Goal: Go to known website: Go to known website

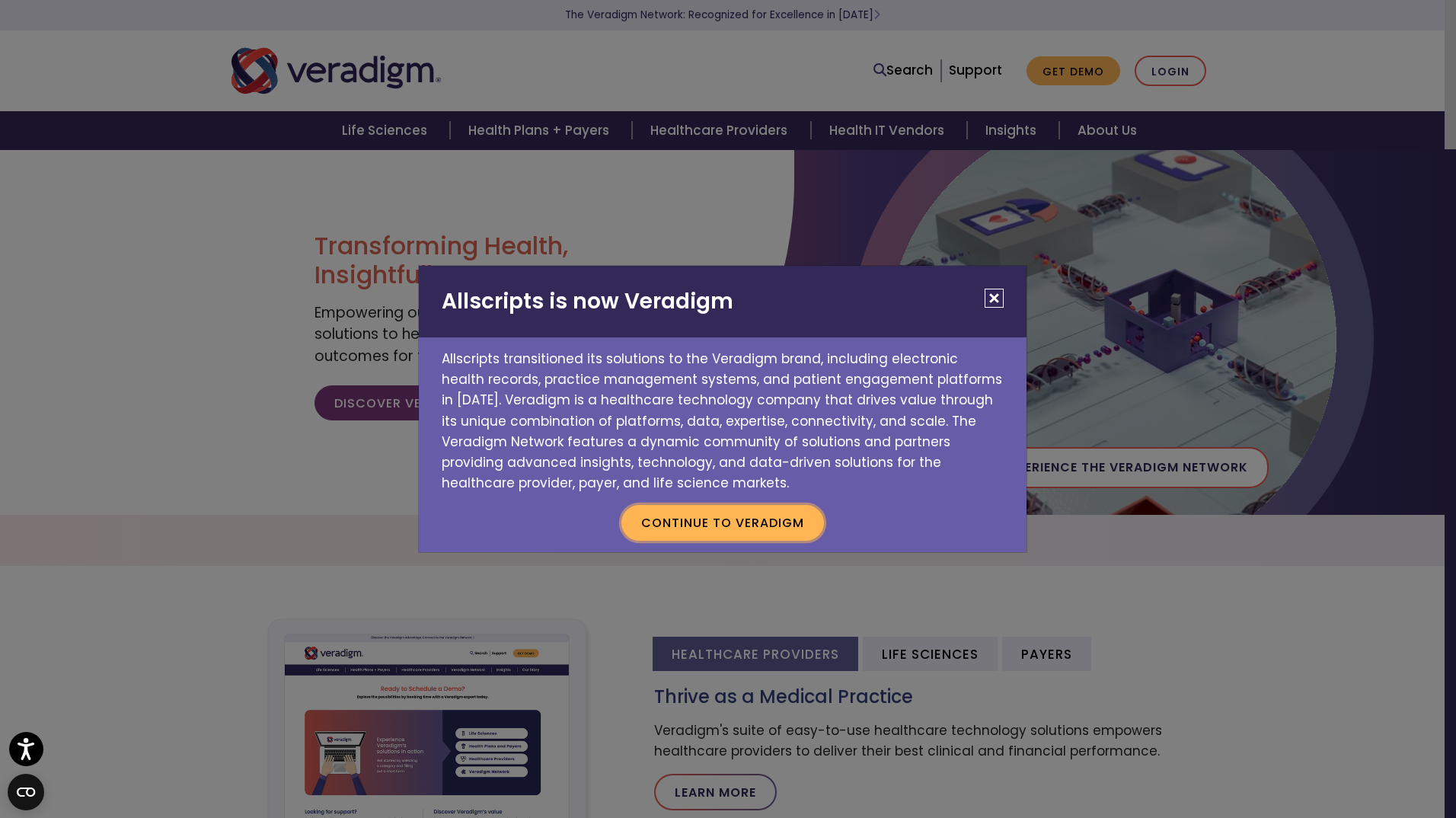
click at [768, 523] on button "Continue to Veradigm" at bounding box center [723, 523] width 203 height 35
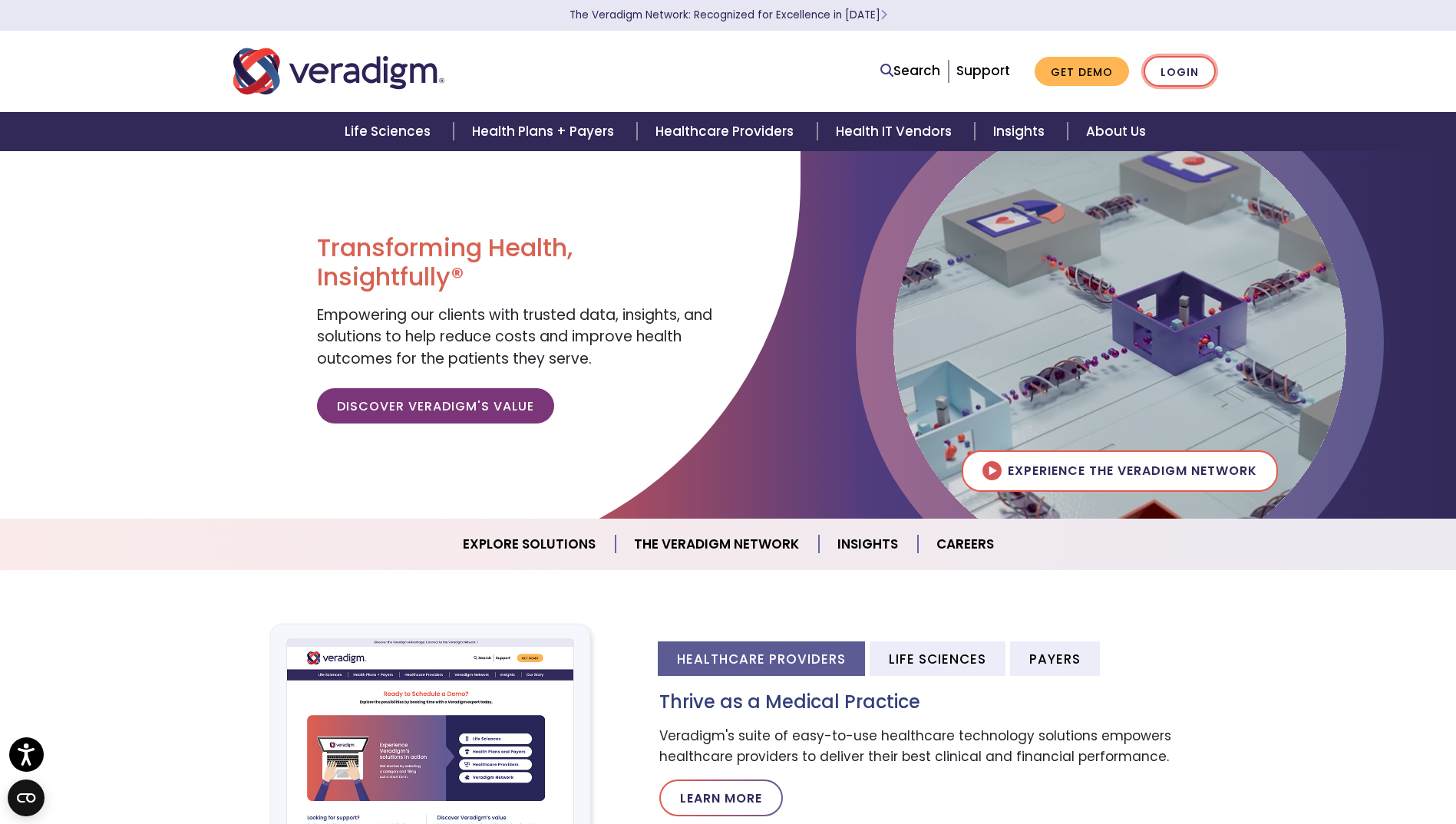
click at [1180, 71] on link "Login" at bounding box center [1179, 72] width 72 height 32
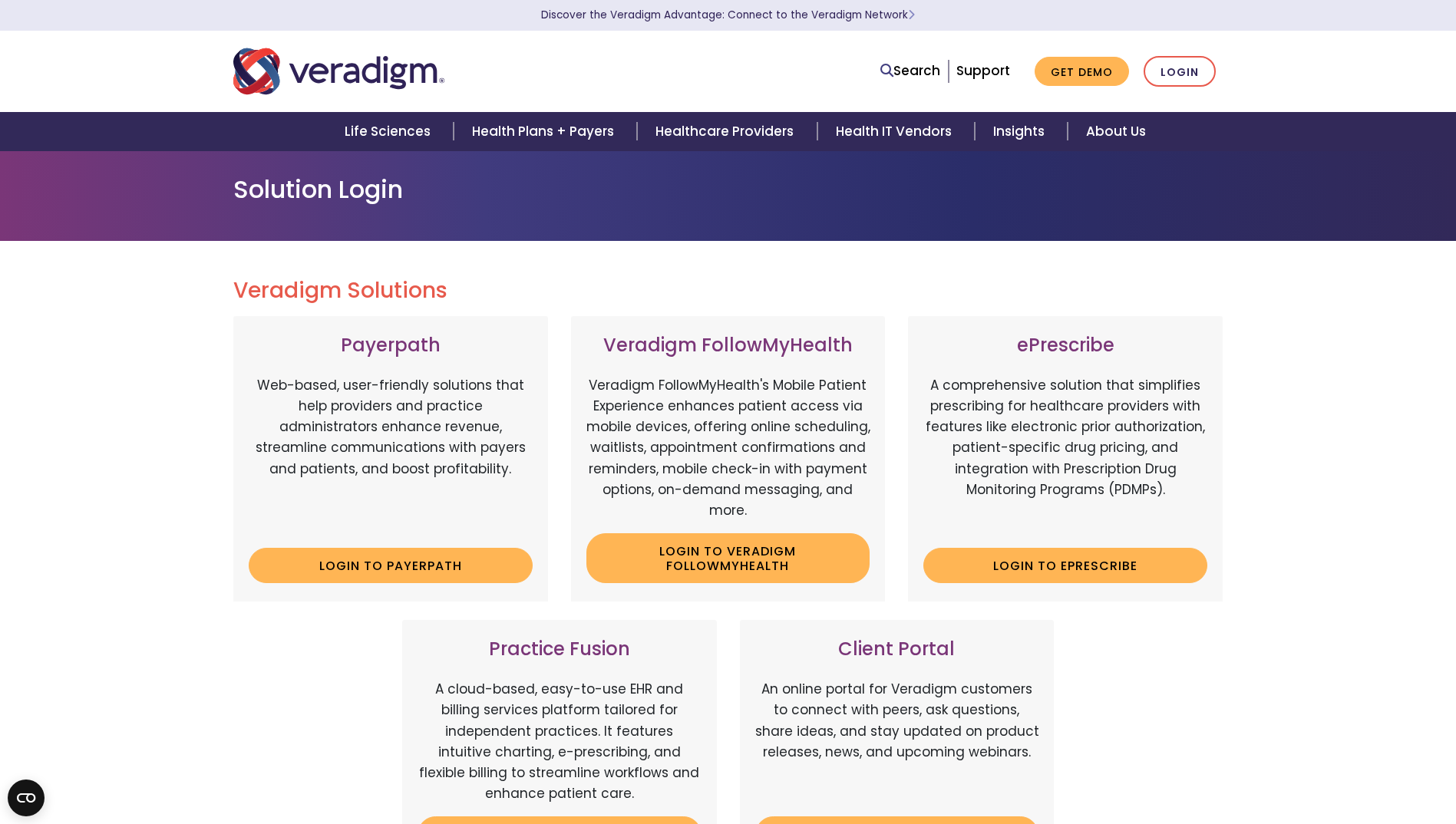
scroll to position [231, 0]
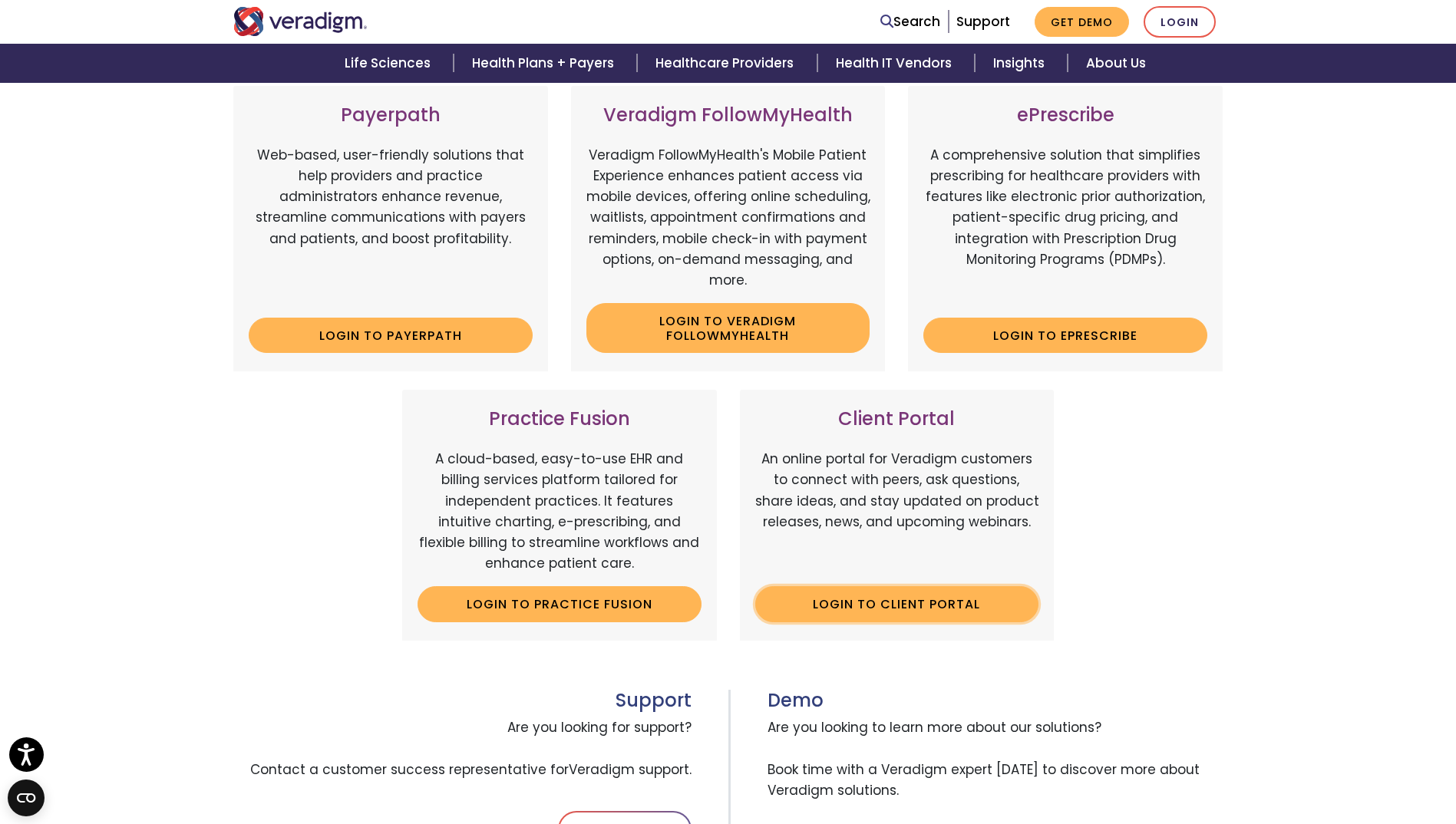
click at [953, 609] on link "Login to Client Portal" at bounding box center [896, 604] width 284 height 36
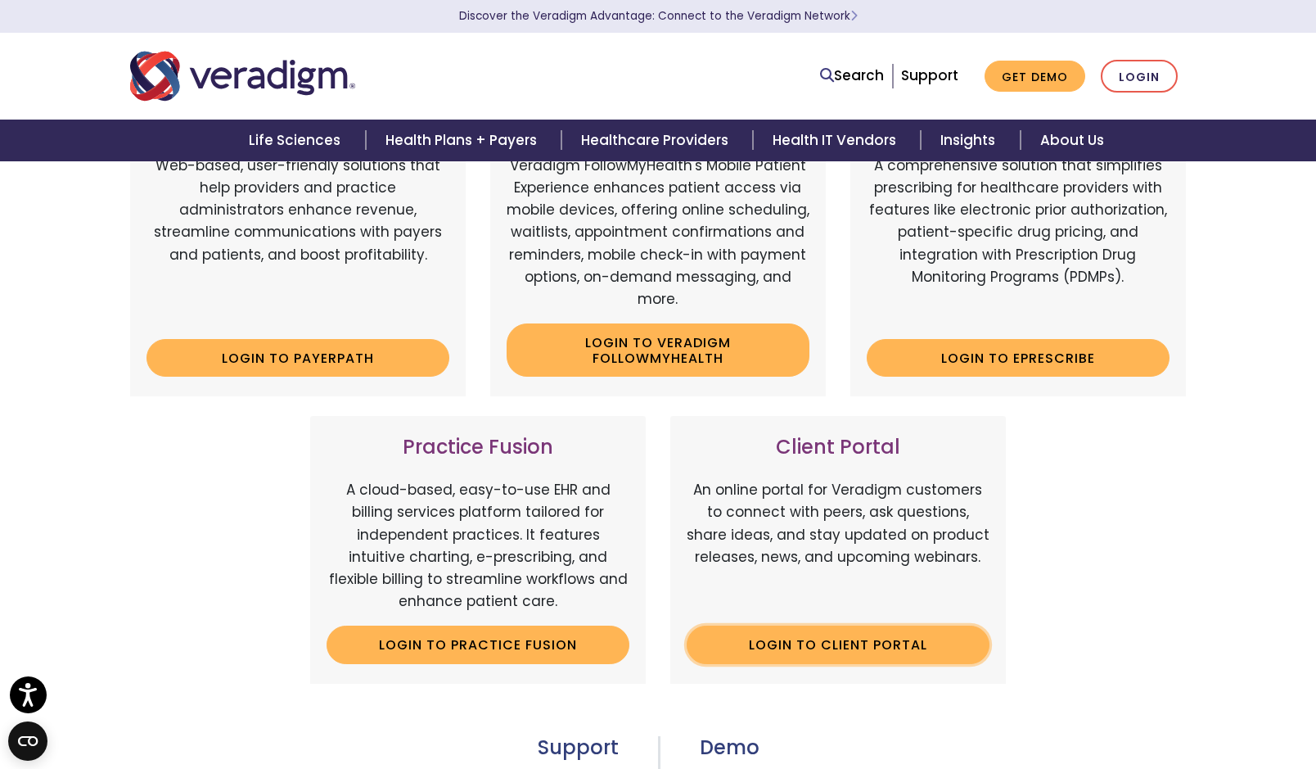
click at [927, 634] on link "Login to Client Portal" at bounding box center [838, 644] width 303 height 38
click at [862, 643] on link "Login to Client Portal" at bounding box center [838, 644] width 303 height 38
